Goal: Task Accomplishment & Management: Complete application form

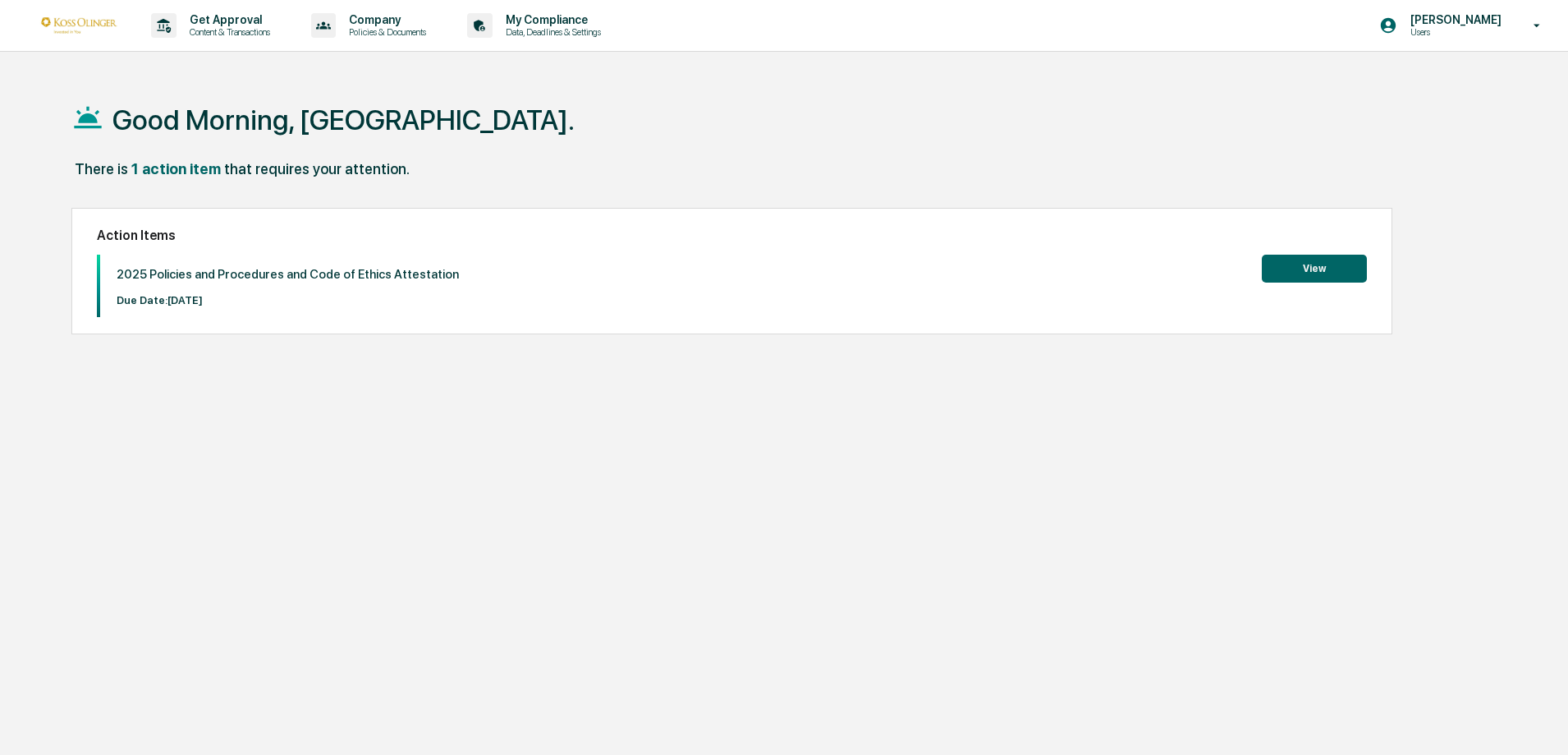
click at [1319, 273] on button "View" at bounding box center [1314, 268] width 105 height 28
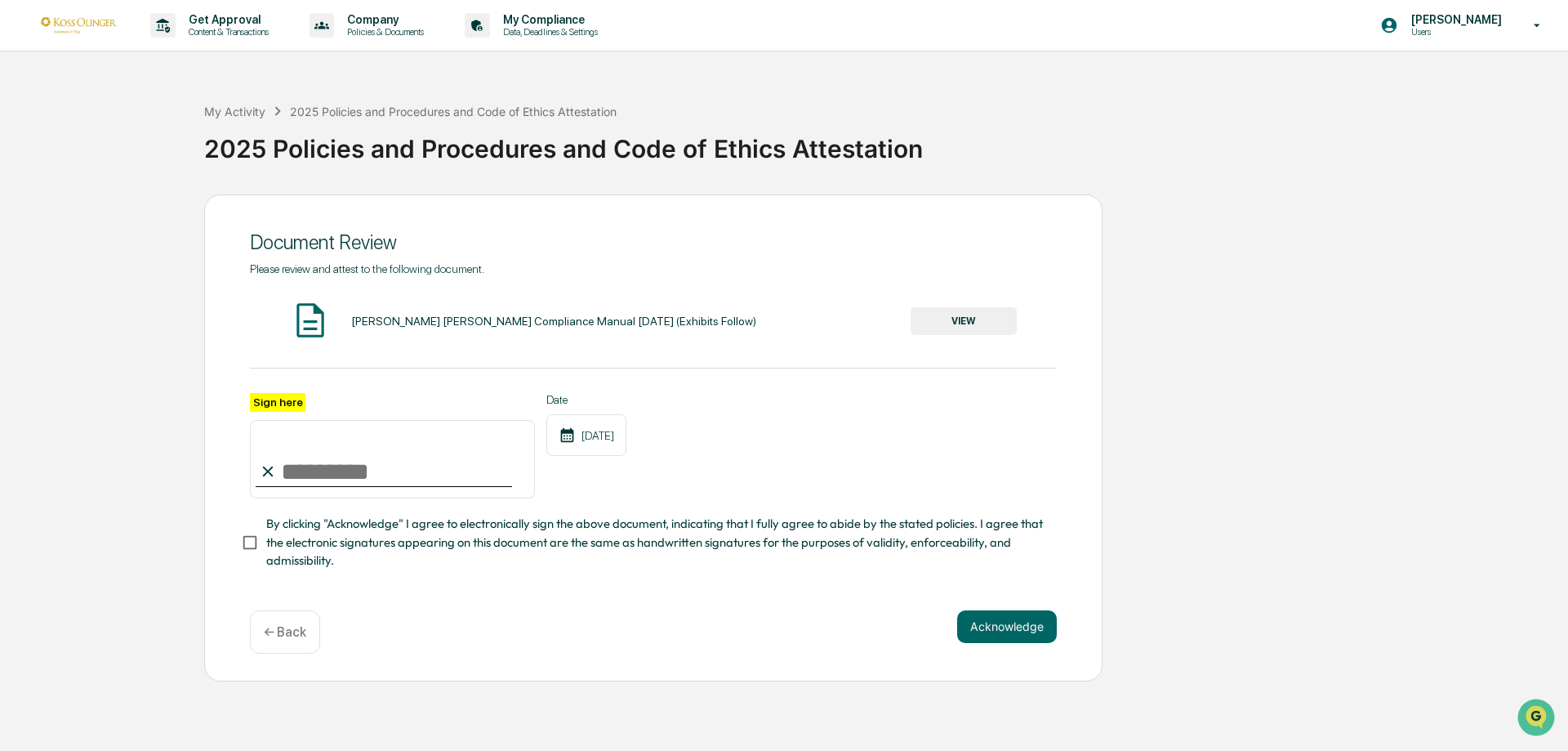
click at [375, 471] on input "Sign here" at bounding box center [392, 459] width 285 height 78
type input "**********"
click at [1000, 622] on button "Acknowledge" at bounding box center [1007, 626] width 100 height 32
